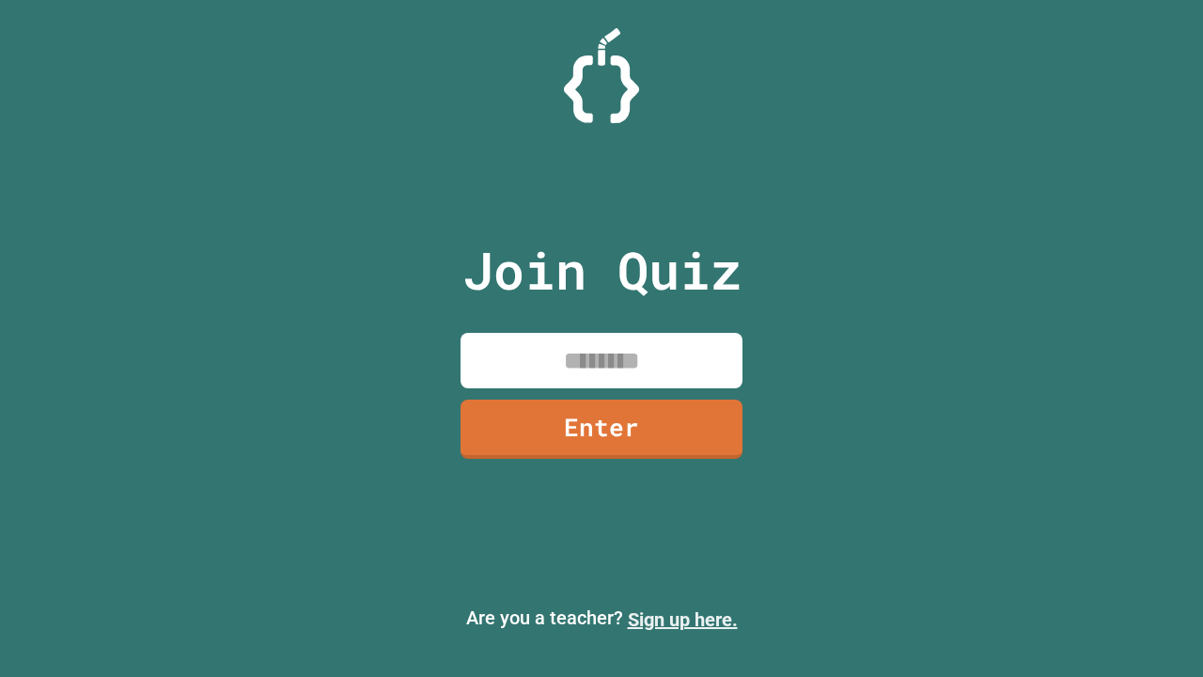
click at [683, 620] on link "Sign up here." at bounding box center [683, 619] width 110 height 23
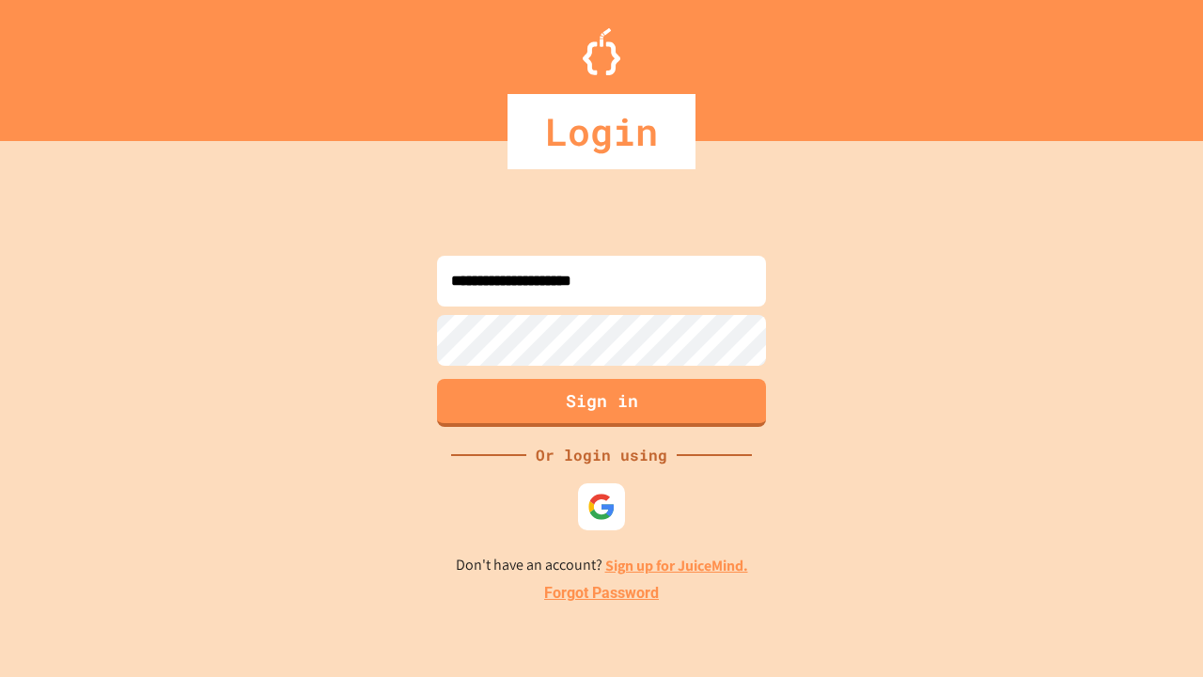
type input "**********"
